Goal: Task Accomplishment & Management: Use online tool/utility

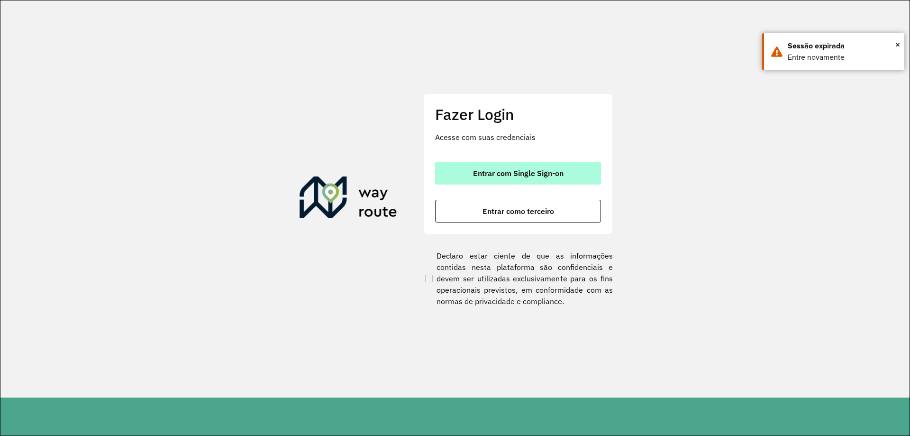
click at [463, 170] on button "Entrar com Single Sign-on" at bounding box center [518, 173] width 166 height 23
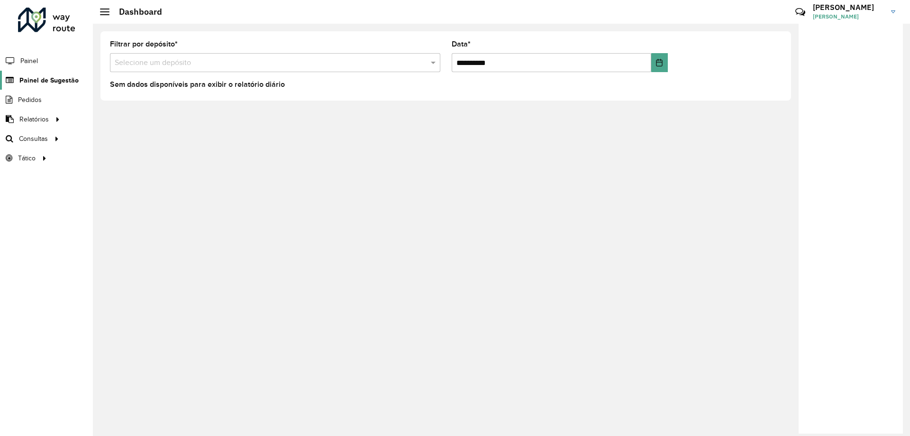
click at [28, 83] on span "Painel de Sugestão" at bounding box center [48, 80] width 59 height 10
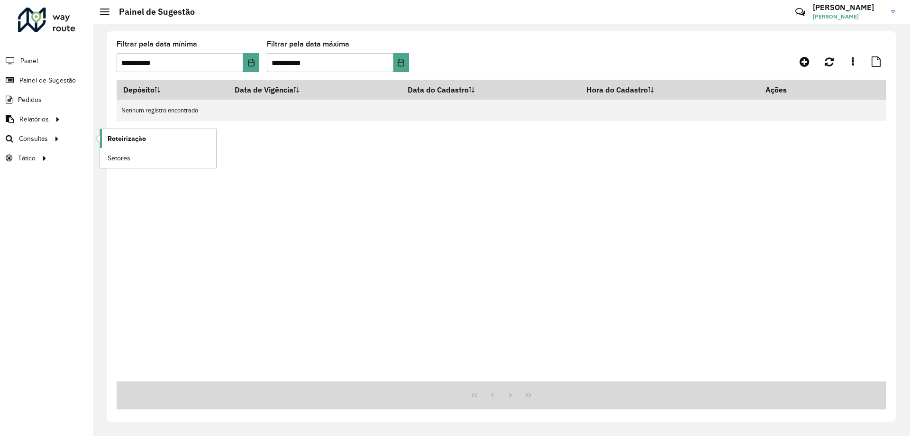
click at [102, 138] on link "Roteirização" at bounding box center [158, 138] width 116 height 19
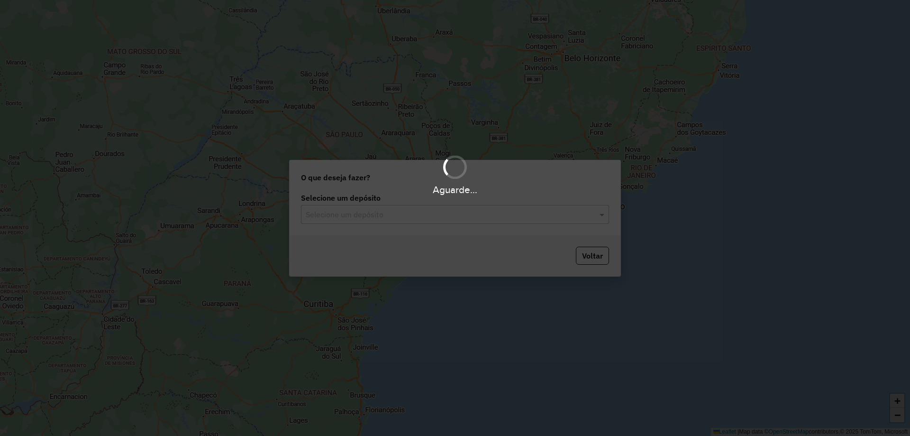
click at [402, 219] on div "Aguarde..." at bounding box center [455, 218] width 910 height 436
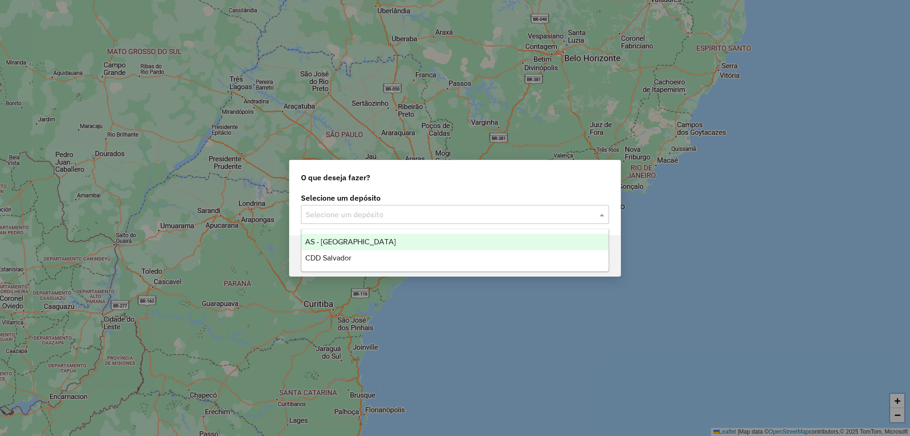
click at [402, 219] on input "text" at bounding box center [446, 214] width 280 height 11
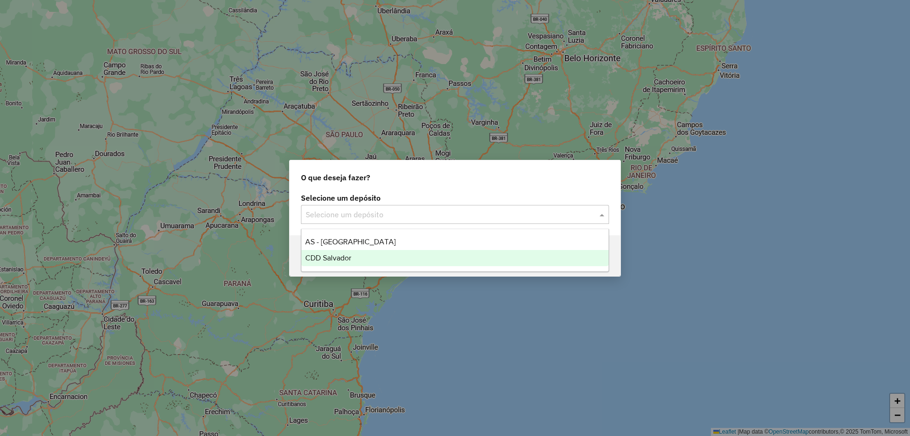
click at [347, 255] on span "CDD Salvador" at bounding box center [328, 258] width 46 height 8
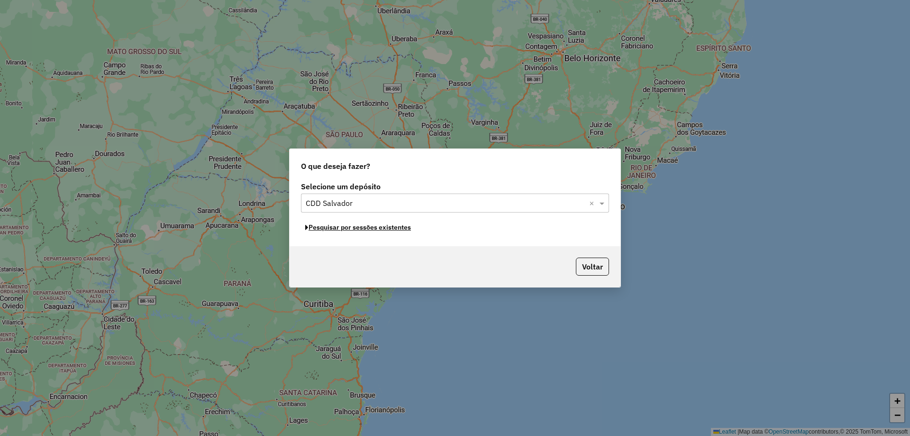
click at [372, 229] on button "Pesquisar por sessões existentes" at bounding box center [358, 227] width 114 height 15
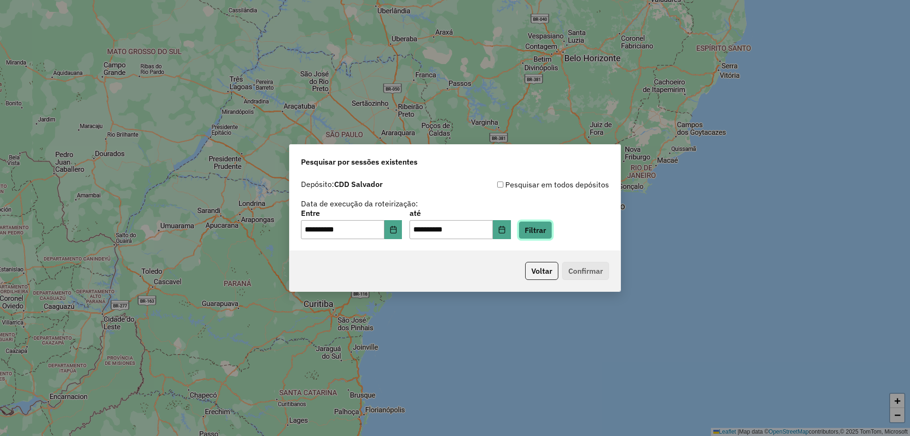
click at [552, 227] on button "Filtrar" at bounding box center [536, 230] width 34 height 18
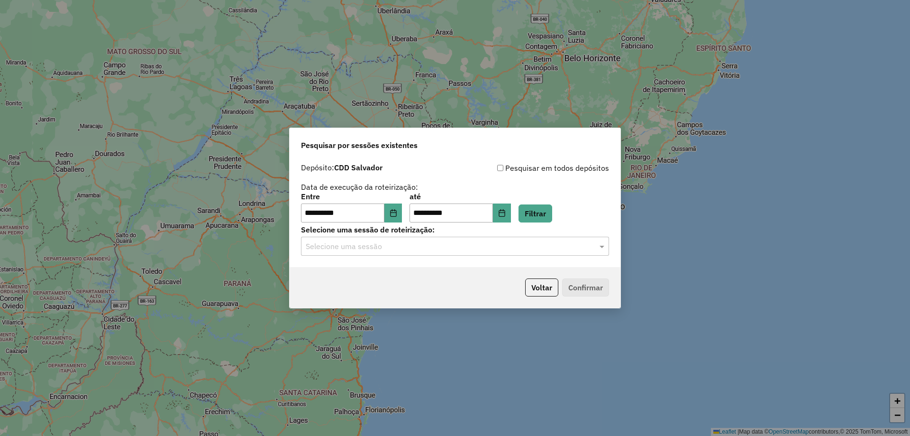
click at [382, 248] on input "text" at bounding box center [446, 246] width 280 height 11
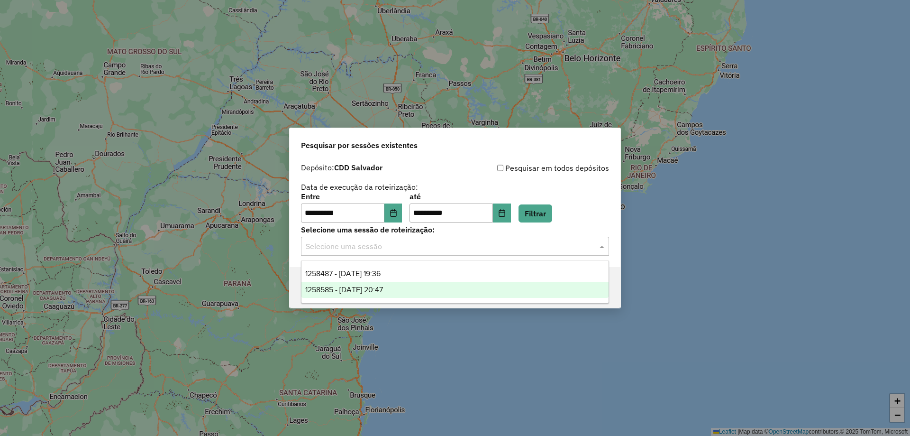
click at [355, 284] on div "1258585 - 03/09/2025 20:47" at bounding box center [455, 290] width 307 height 16
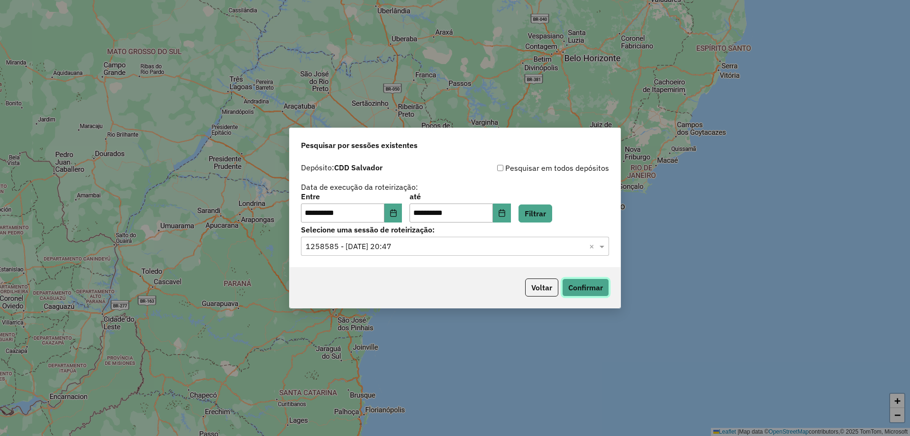
click at [574, 284] on button "Confirmar" at bounding box center [585, 287] width 47 height 18
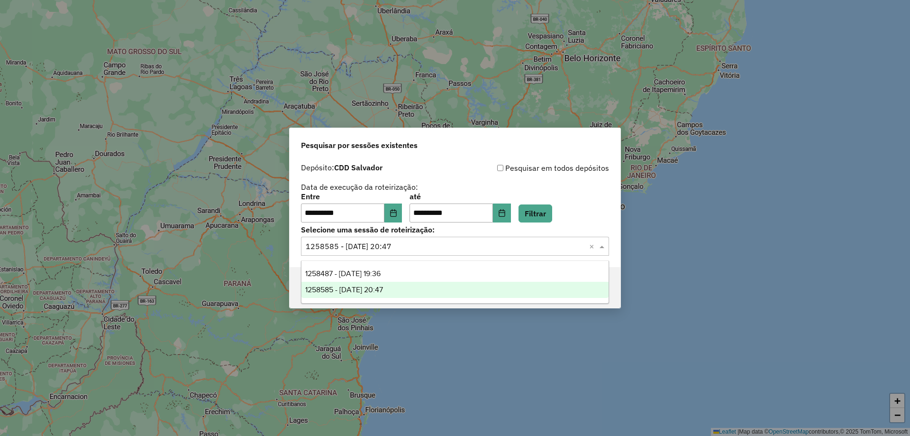
click at [417, 249] on input "text" at bounding box center [446, 246] width 280 height 11
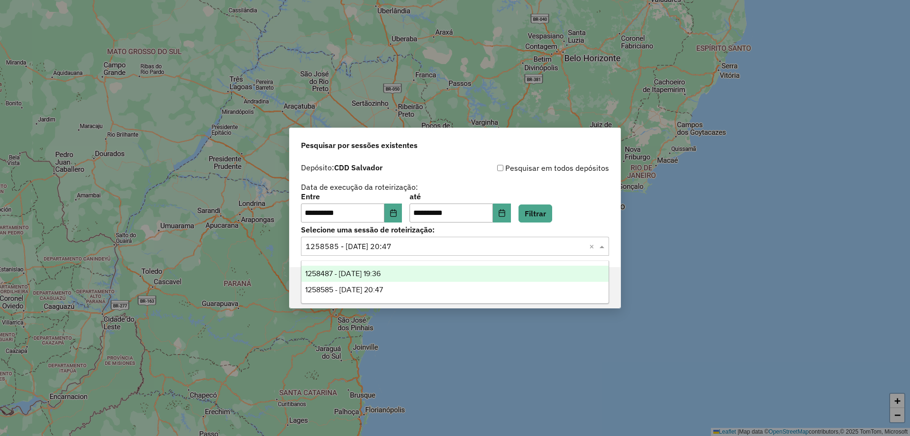
click at [371, 279] on div "1258487 - 03/09/2025 19:36" at bounding box center [455, 274] width 307 height 16
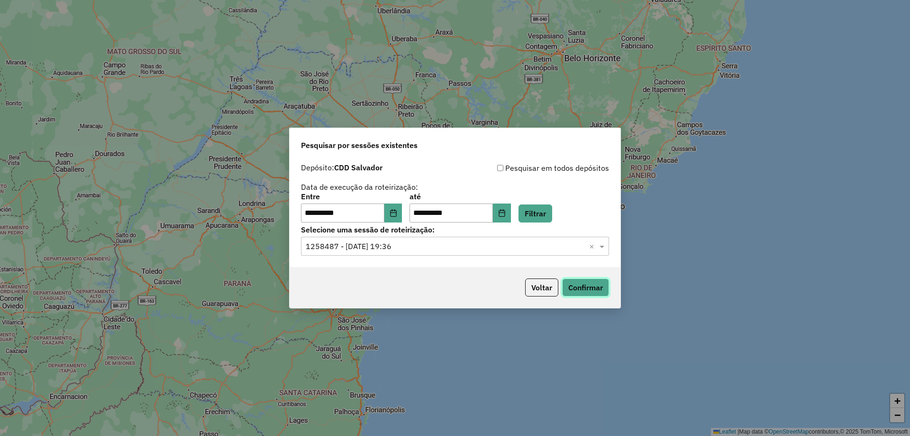
click at [591, 288] on button "Confirmar" at bounding box center [585, 287] width 47 height 18
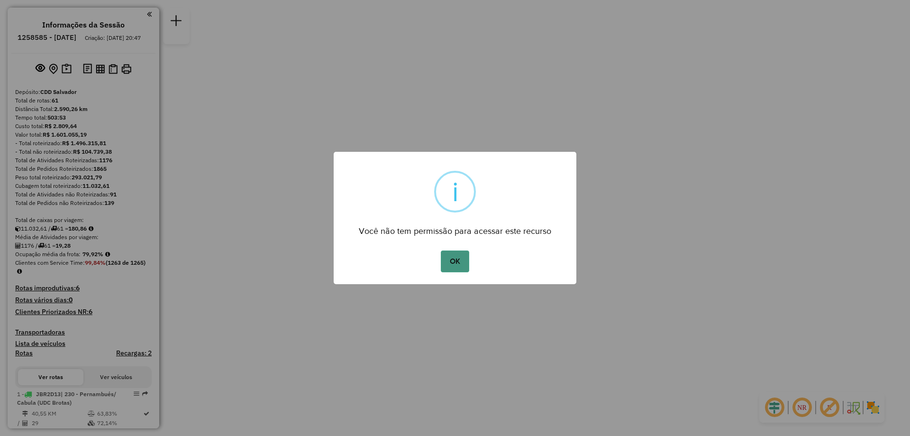
click at [455, 262] on button "OK" at bounding box center [455, 261] width 28 height 22
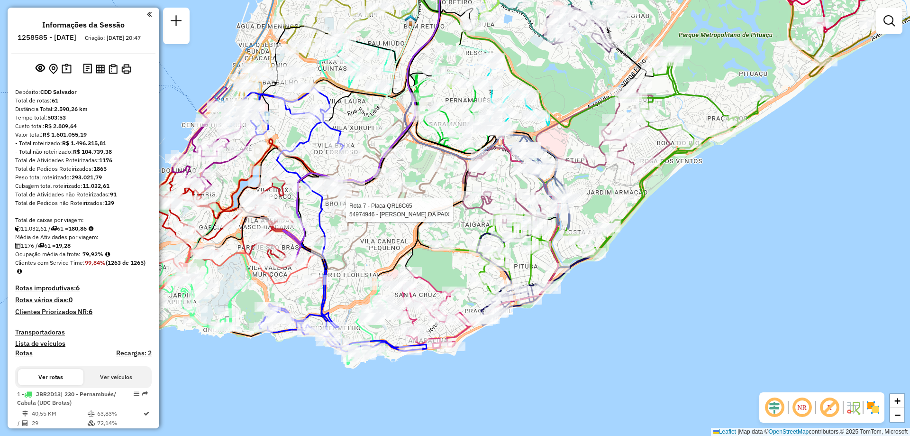
select select "**********"
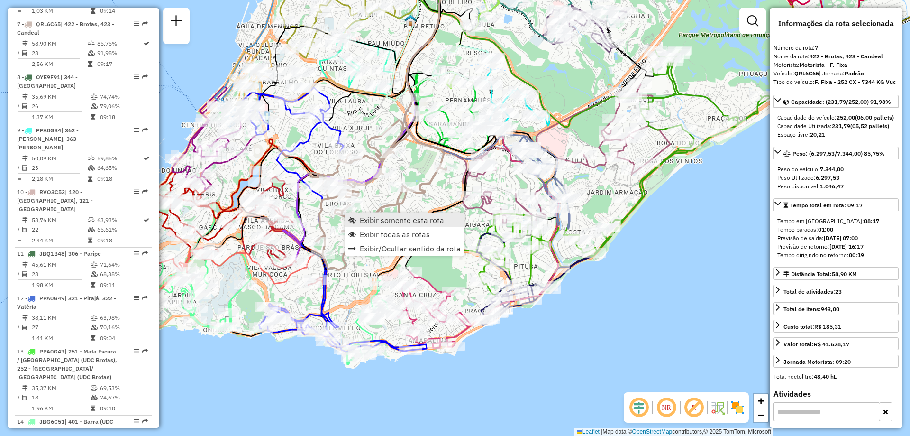
scroll to position [724, 0]
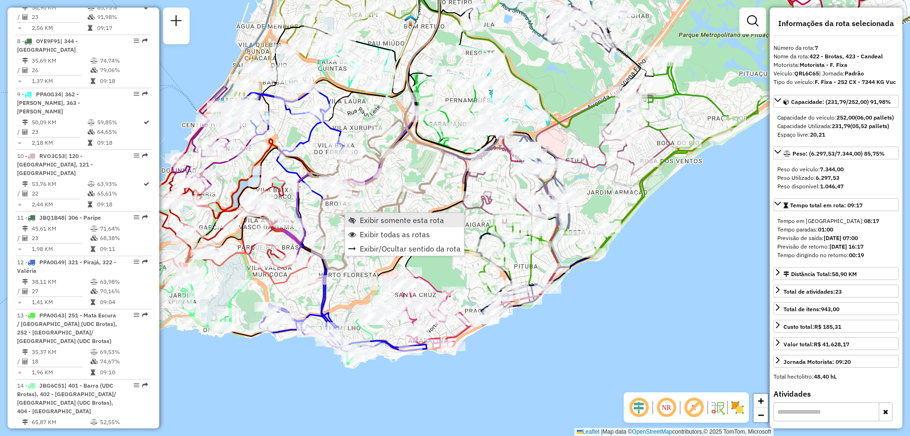
click at [365, 215] on link "Exibir somente esta rota" at bounding box center [404, 220] width 119 height 14
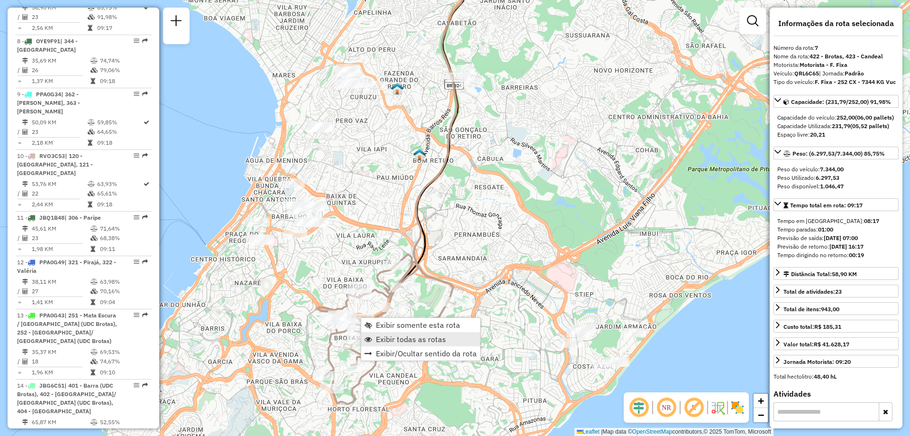
click at [381, 339] on span "Exibir todas as rotas" at bounding box center [411, 339] width 70 height 8
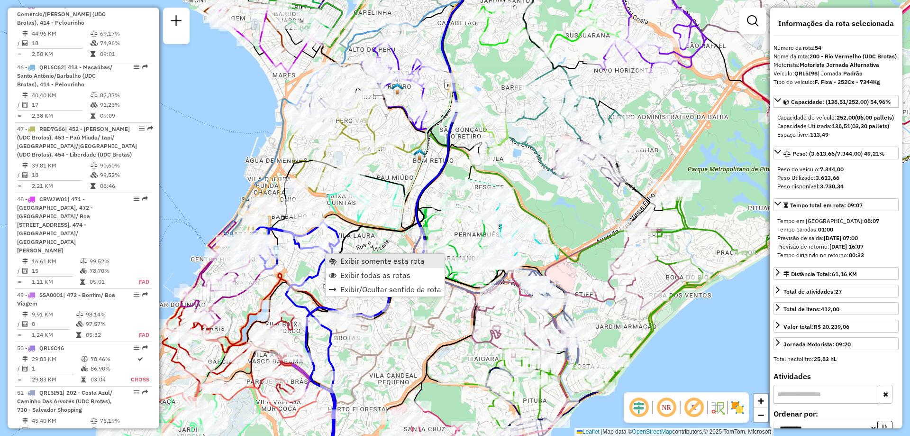
scroll to position [3459, 0]
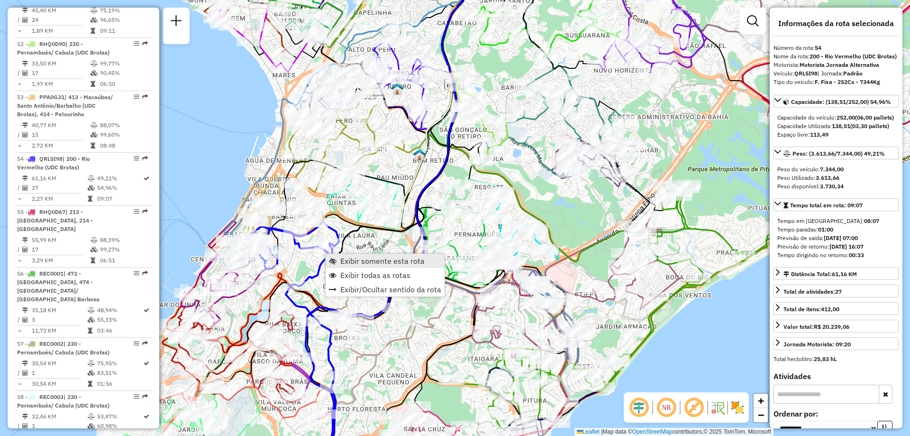
click at [342, 265] on span "Exibir somente esta rota" at bounding box center [382, 261] width 84 height 8
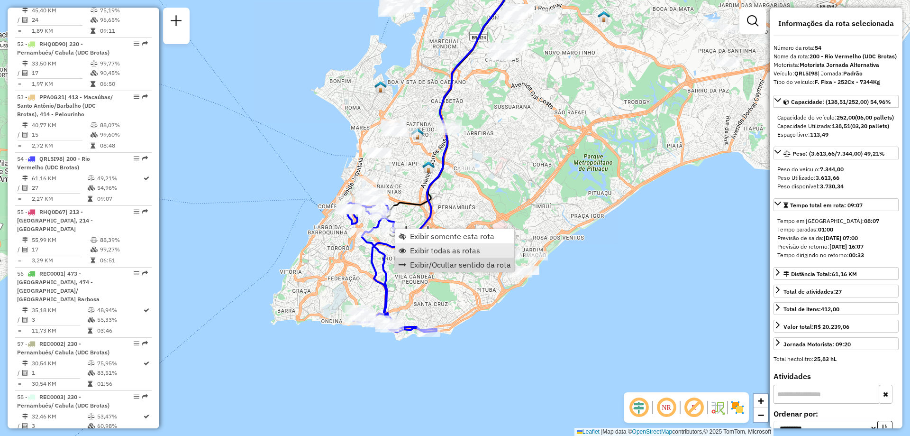
click at [440, 248] on span "Exibir todas as rotas" at bounding box center [445, 251] width 70 height 8
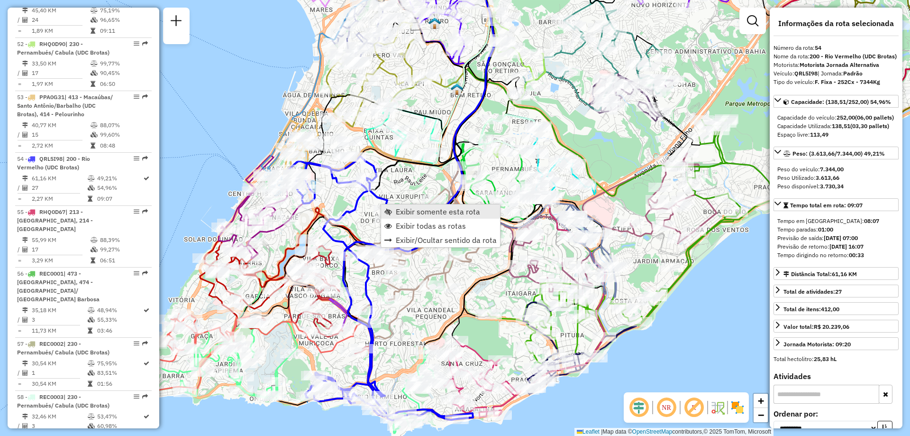
click at [404, 212] on span "Exibir somente esta rota" at bounding box center [438, 212] width 84 height 8
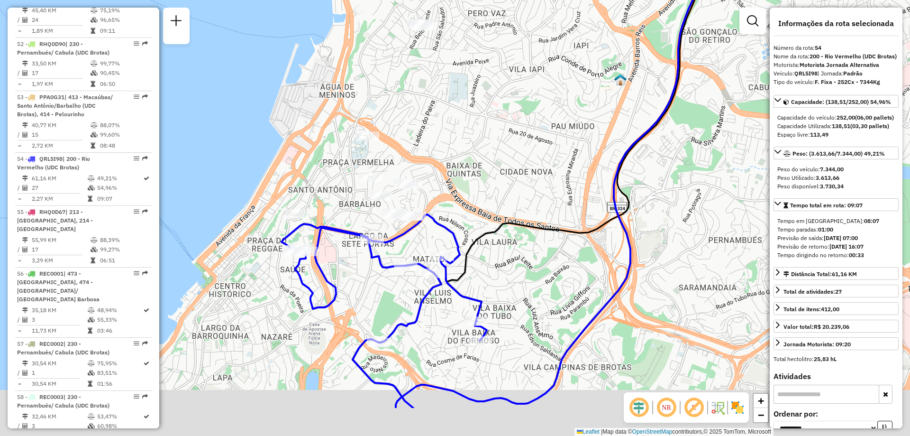
drag, startPoint x: 516, startPoint y: 367, endPoint x: 539, endPoint y: 291, distance: 79.2
click at [539, 291] on div "Janela de atendimento Grade de atendimento Capacidade Transportadoras Veículos …" at bounding box center [455, 218] width 910 height 436
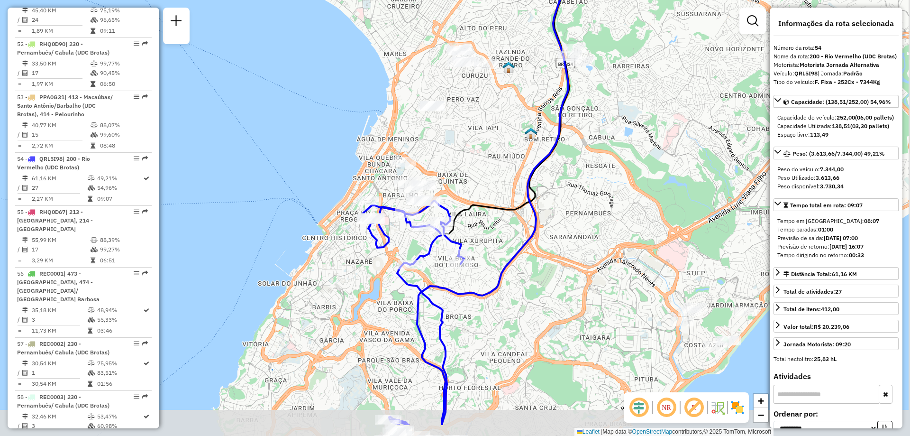
drag, startPoint x: 439, startPoint y: 383, endPoint x: 432, endPoint y: 329, distance: 54.9
click at [432, 329] on div "Janela de atendimento Grade de atendimento Capacidade Transportadoras Veículos …" at bounding box center [455, 218] width 910 height 436
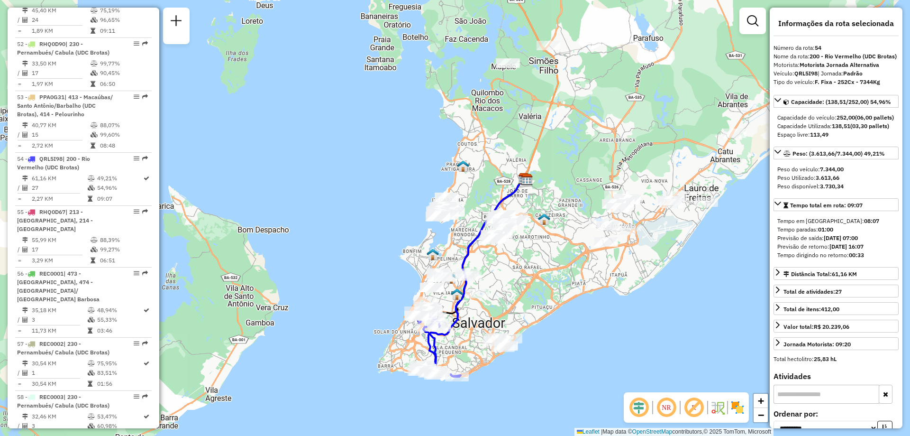
drag, startPoint x: 443, startPoint y: 377, endPoint x: 427, endPoint y: 326, distance: 53.7
click at [427, 326] on icon at bounding box center [438, 344] width 46 height 66
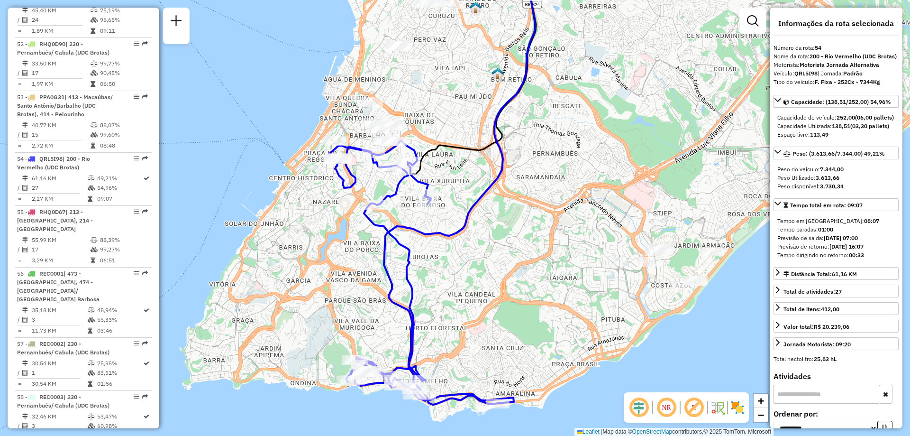
click at [668, 405] on em at bounding box center [666, 407] width 23 height 23
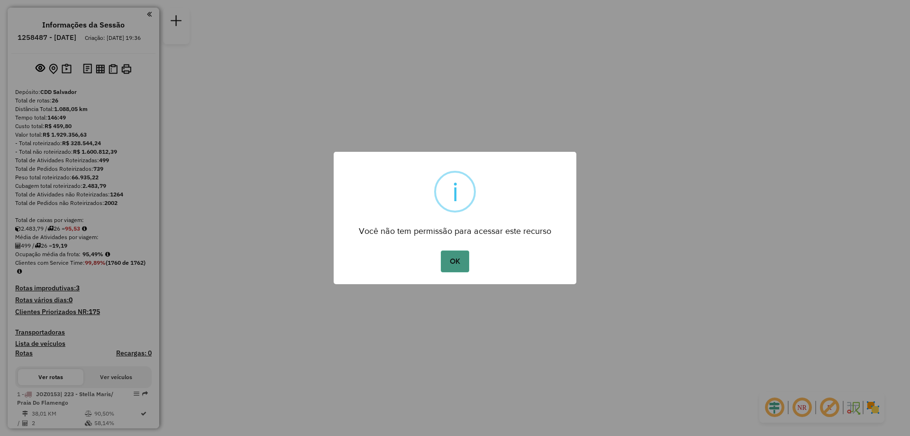
click at [451, 263] on button "OK" at bounding box center [455, 261] width 28 height 22
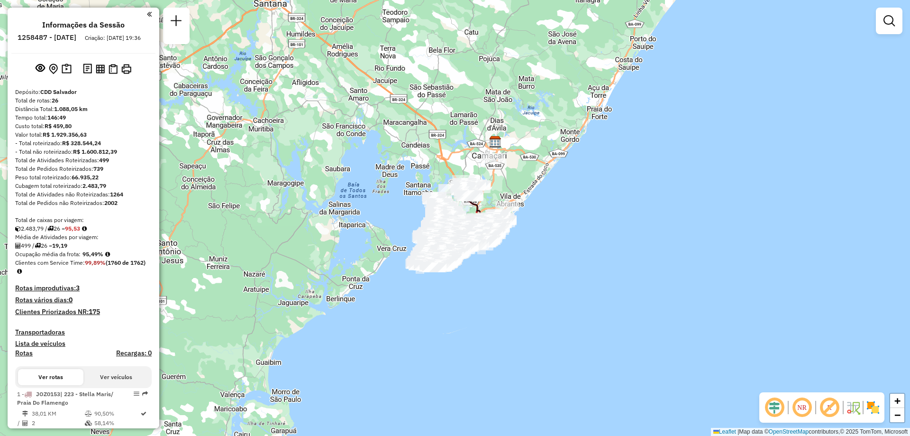
click at [801, 404] on em at bounding box center [802, 407] width 23 height 23
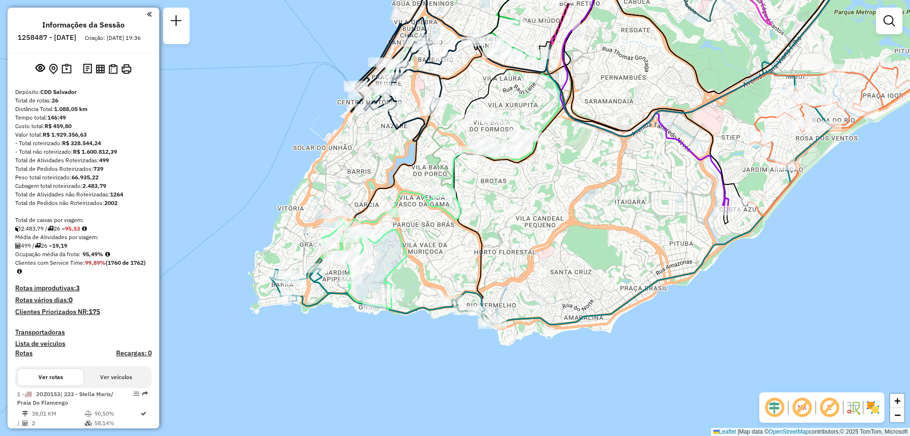
drag, startPoint x: 456, startPoint y: 223, endPoint x: 440, endPoint y: 236, distance: 21.3
click at [440, 236] on div "Janela de atendimento Grade de atendimento Capacidade Transportadoras Veículos …" at bounding box center [455, 218] width 910 height 436
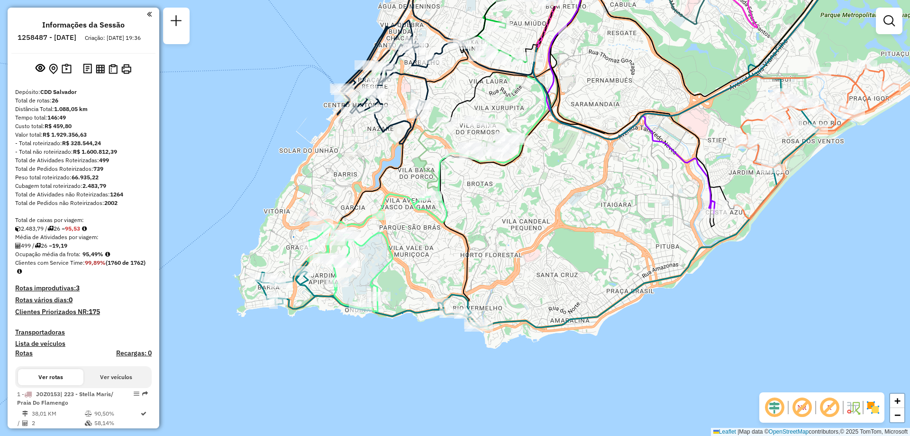
drag, startPoint x: 495, startPoint y: 190, endPoint x: 416, endPoint y: 196, distance: 78.4
click at [416, 196] on div "Janela de atendimento Grade de atendimento Capacidade Transportadoras Veículos …" at bounding box center [455, 218] width 910 height 436
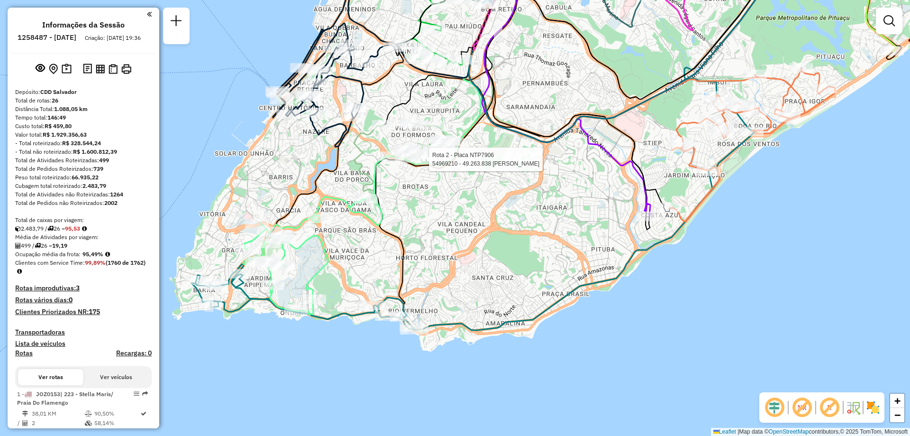
select select "**********"
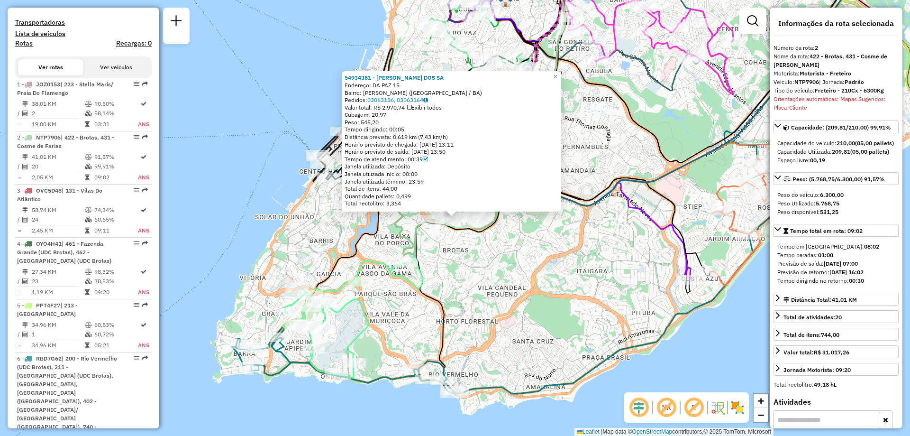
scroll to position [442, 0]
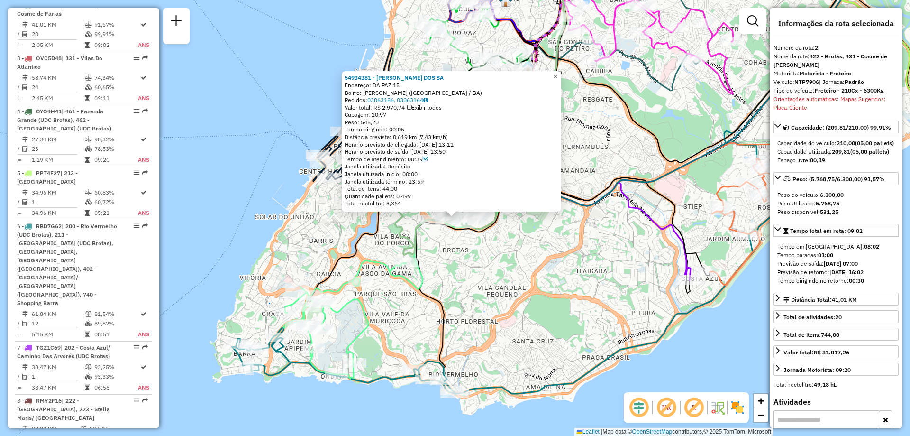
click at [561, 76] on link "×" at bounding box center [555, 76] width 11 height 11
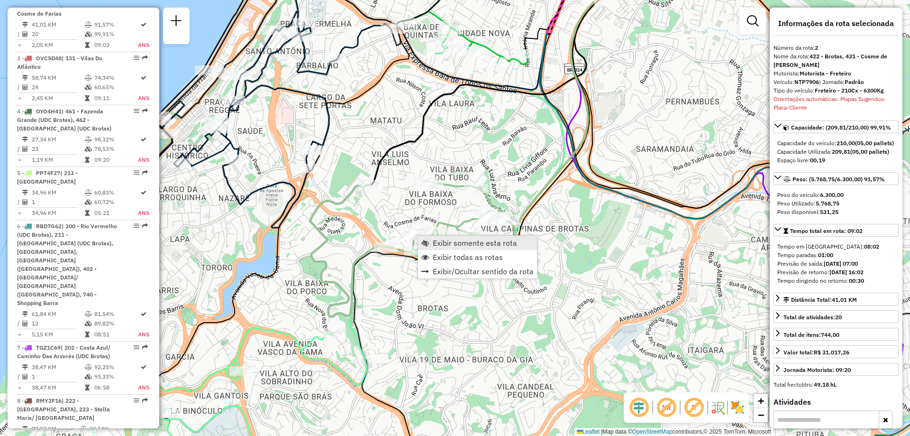
click at [446, 244] on span "Exibir somente esta rota" at bounding box center [475, 243] width 84 height 8
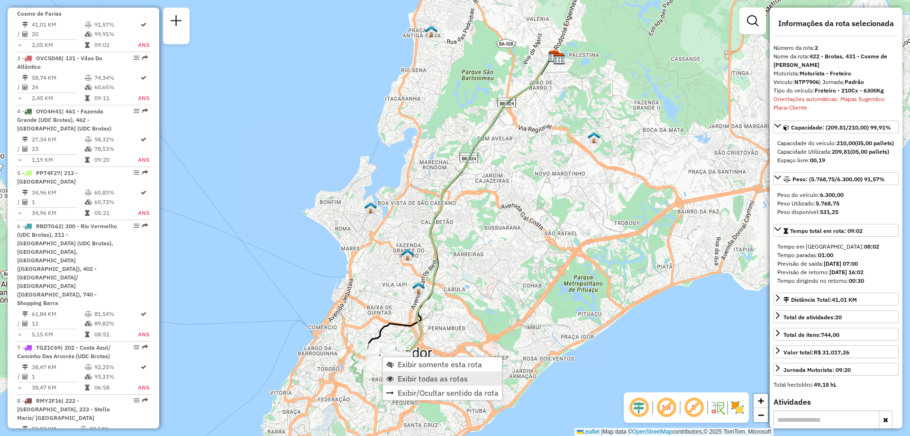
click at [402, 384] on link "Exibir todas as rotas" at bounding box center [442, 378] width 119 height 14
